Goal: Find specific page/section: Find specific page/section

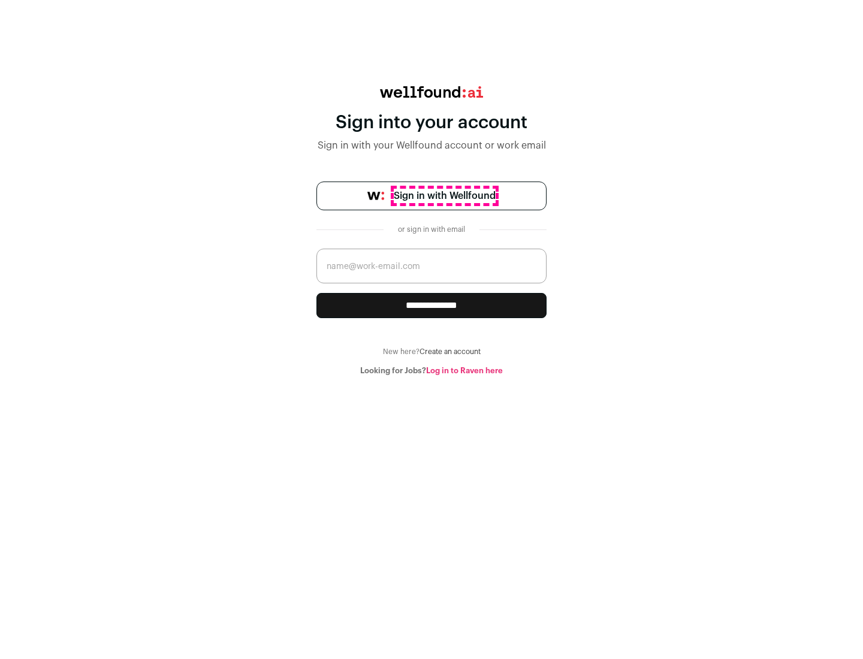
click at [444, 196] on span "Sign in with Wellfound" at bounding box center [445, 196] width 102 height 14
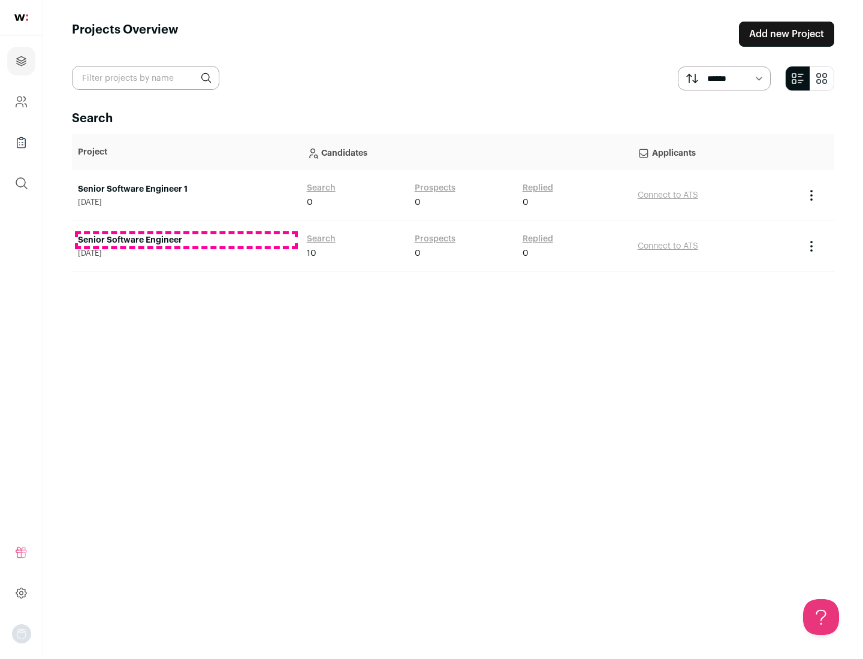
click at [186, 240] on link "Senior Software Engineer" at bounding box center [186, 240] width 217 height 12
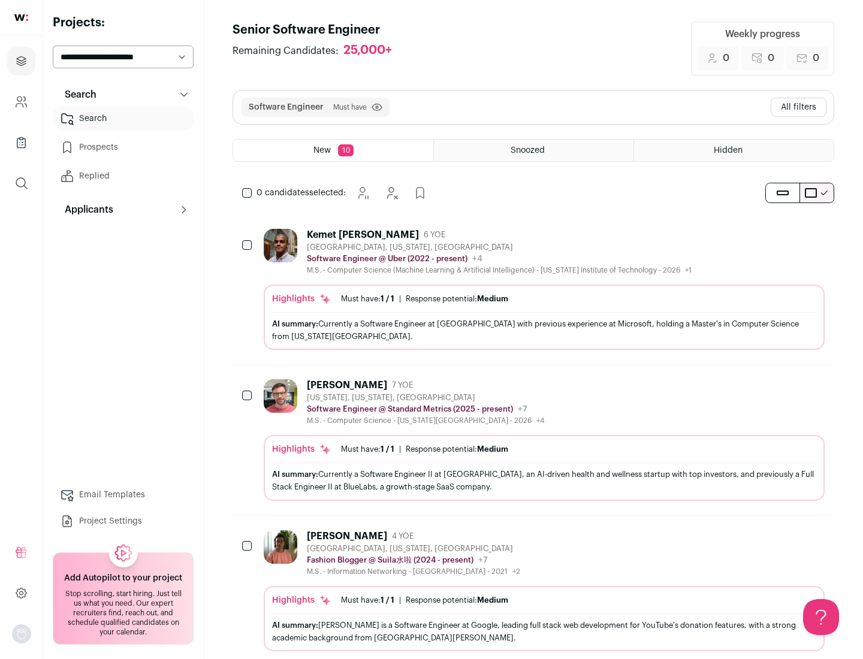
click at [533, 289] on div "Highlights Must have: 1 / 1 How many must haves have been fulfilled? | Response…" at bounding box center [544, 317] width 561 height 65
